Goal: Transaction & Acquisition: Obtain resource

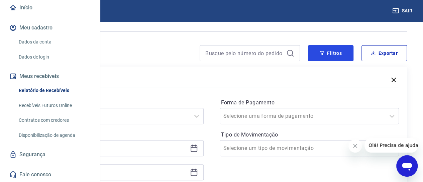
scroll to position [67, 0]
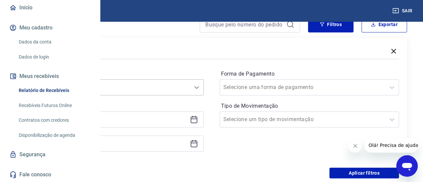
click at [203, 87] on div "Selecione um período" at bounding box center [113, 87] width 179 height 16
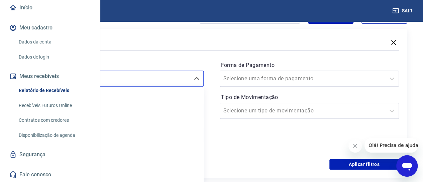
click at [203, 88] on div "Limpar Filtro Hoje Última semana Últimos 15 dias Últimos 30 dias Últimos 90 dia…" at bounding box center [113, 137] width 179 height 100
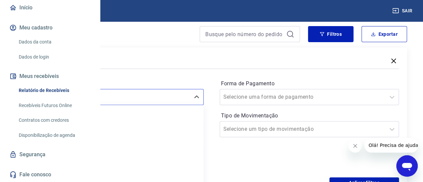
scroll to position [42, 0]
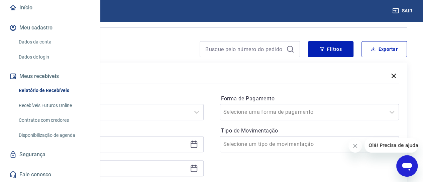
click at [237, 66] on div "Filtros Período Selecione um período Período personalizado Forma de Pagamento S…" at bounding box center [211, 136] width 391 height 148
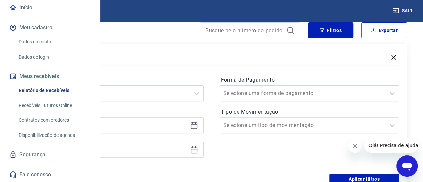
scroll to position [75, 0]
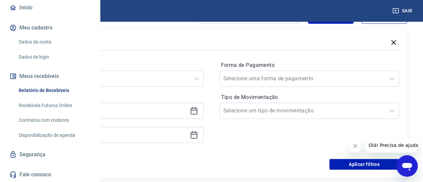
click at [197, 110] on icon at bounding box center [193, 110] width 7 height 1
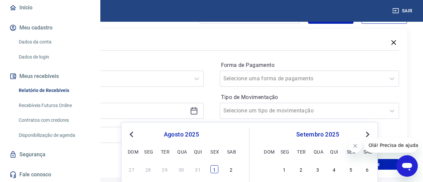
click at [214, 169] on div "1" at bounding box center [214, 169] width 8 height 8
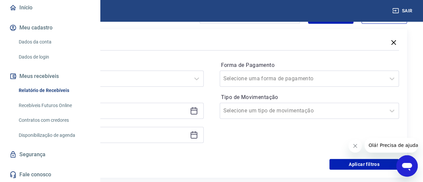
type input "[DATE]"
click at [203, 133] on div at bounding box center [113, 135] width 179 height 16
click at [198, 135] on icon at bounding box center [194, 135] width 8 height 8
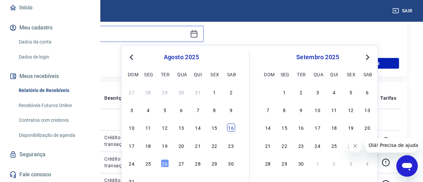
scroll to position [209, 0]
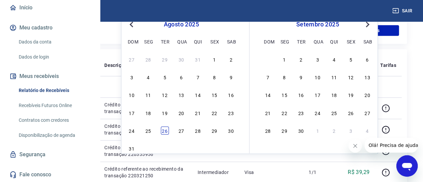
click at [167, 132] on div "26" at bounding box center [165, 130] width 8 height 8
type input "[DATE]"
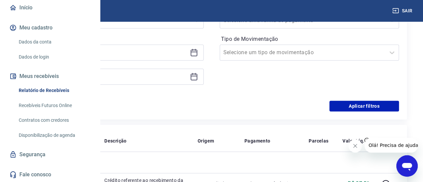
scroll to position [33, 0]
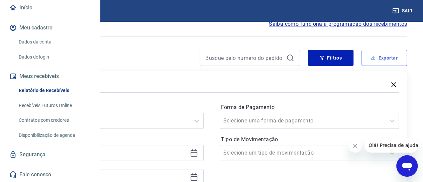
click at [373, 61] on button "Exportar" at bounding box center [383, 58] width 45 height 16
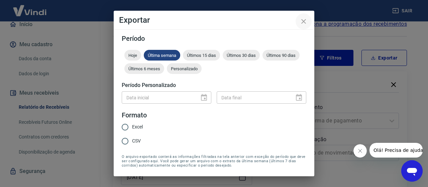
click at [303, 21] on icon "close" at bounding box center [303, 21] width 5 height 5
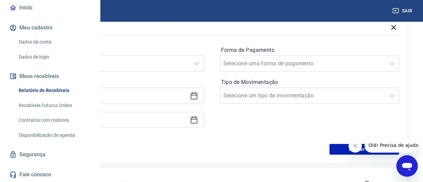
scroll to position [134, 0]
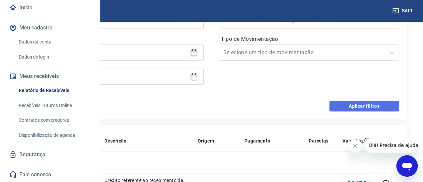
click at [336, 105] on button "Aplicar filtros" at bounding box center [363, 106] width 69 height 11
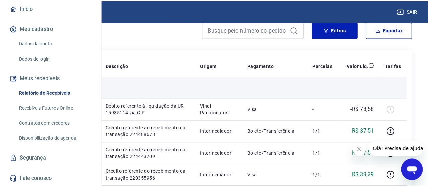
scroll to position [67, 0]
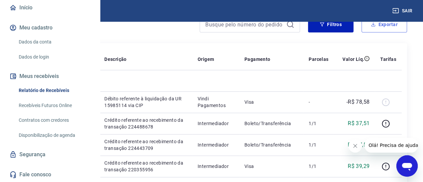
click at [373, 26] on icon "button" at bounding box center [372, 24] width 5 height 5
type input "[DATE]"
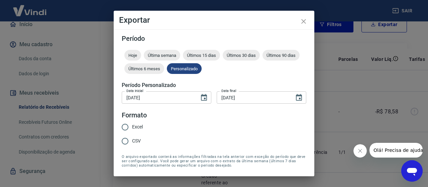
click at [125, 128] on input "Excel" at bounding box center [125, 127] width 14 height 14
radio input "true"
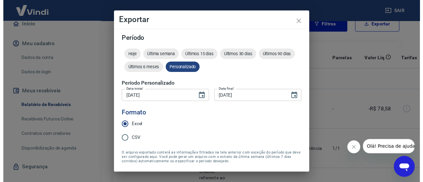
scroll to position [21, 0]
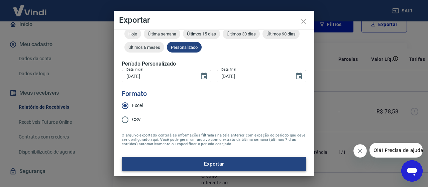
click at [226, 165] on button "Exportar" at bounding box center [214, 164] width 184 height 14
